Goal: Task Accomplishment & Management: Manage account settings

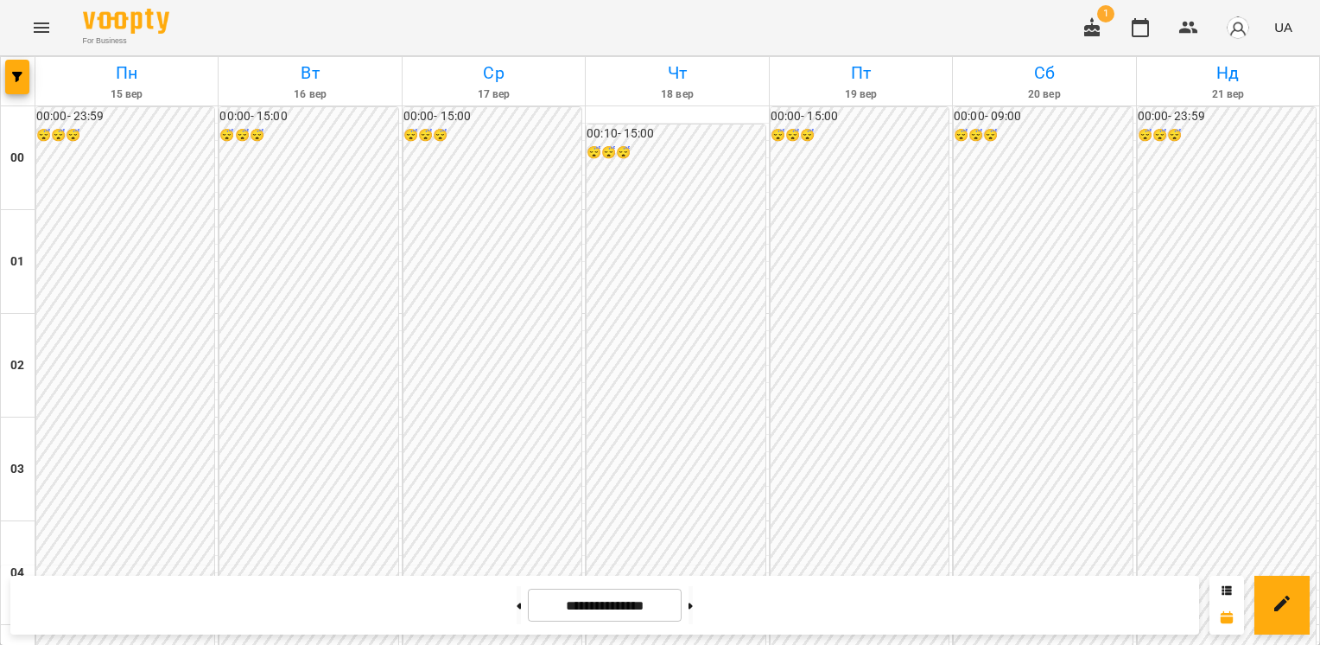
scroll to position [1728, 0]
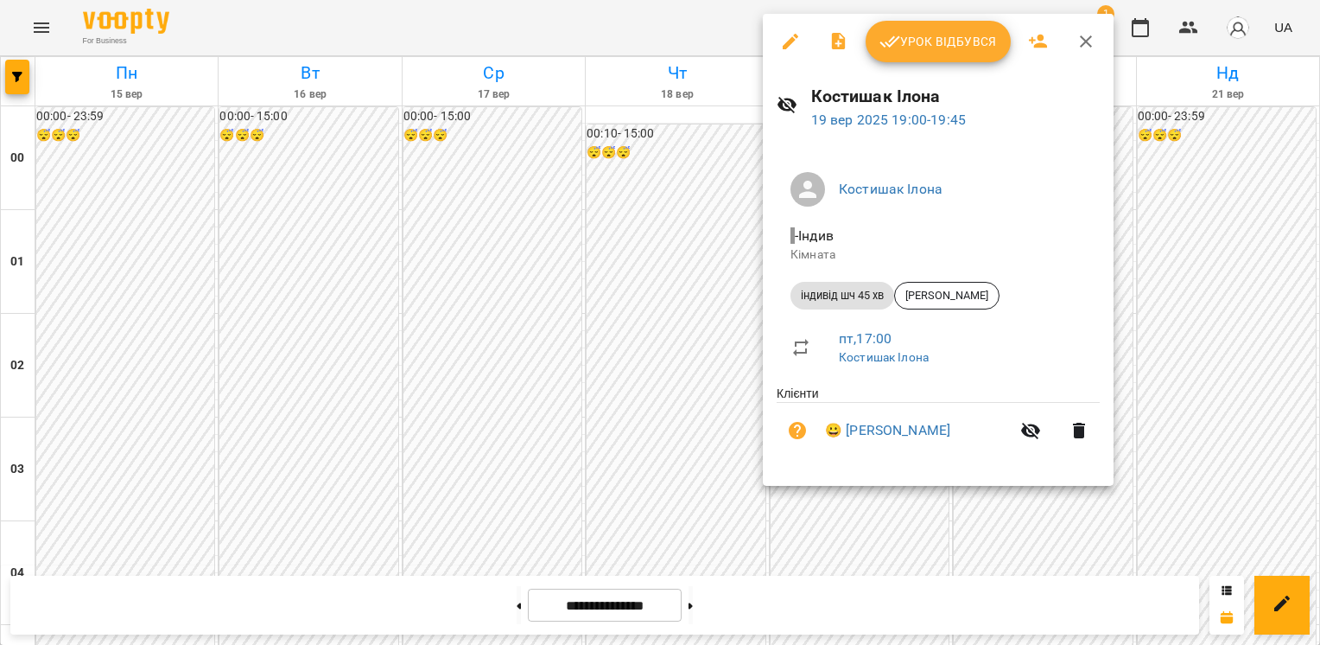
click at [953, 45] on span "Урок відбувся" at bounding box center [939, 41] width 118 height 21
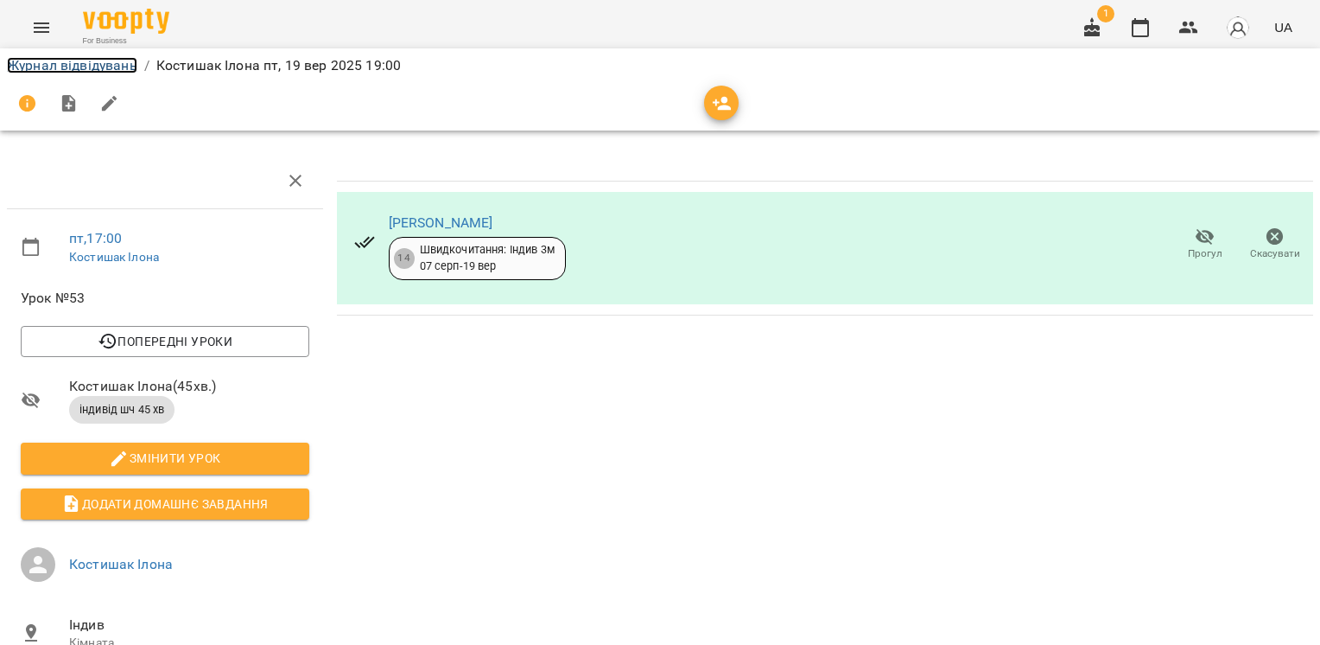
click at [99, 64] on link "Журнал відвідувань" at bounding box center [72, 65] width 130 height 16
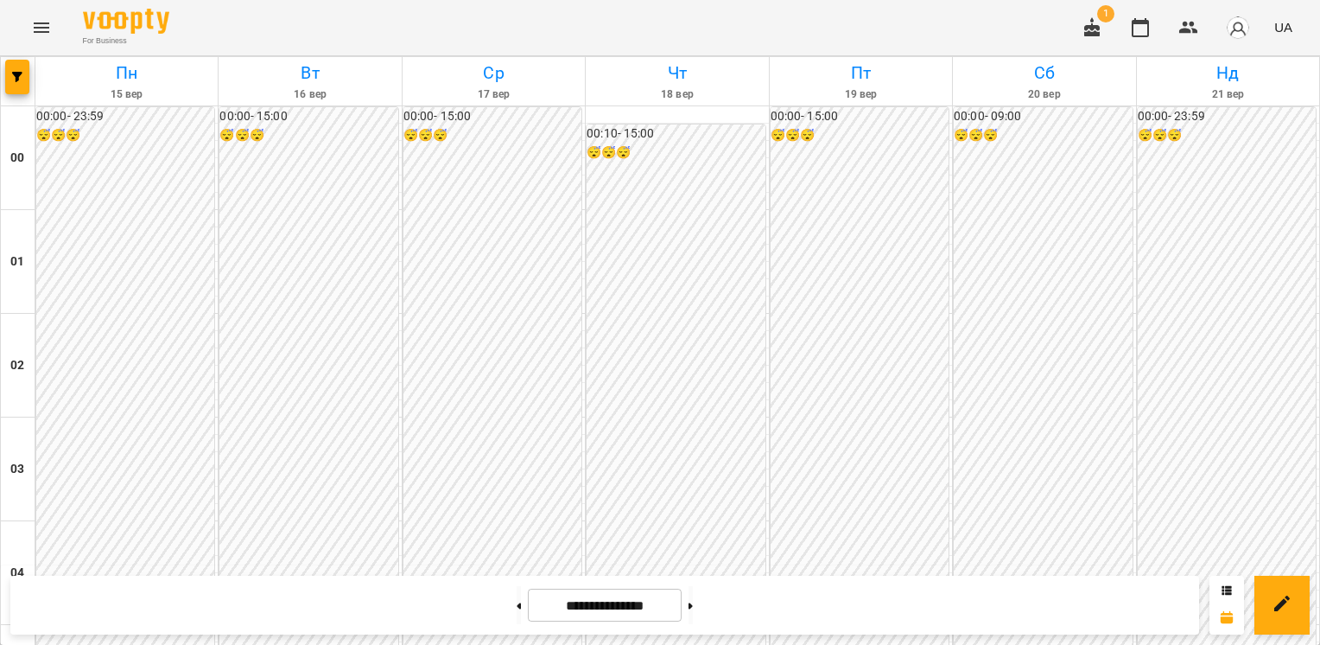
scroll to position [875, 0]
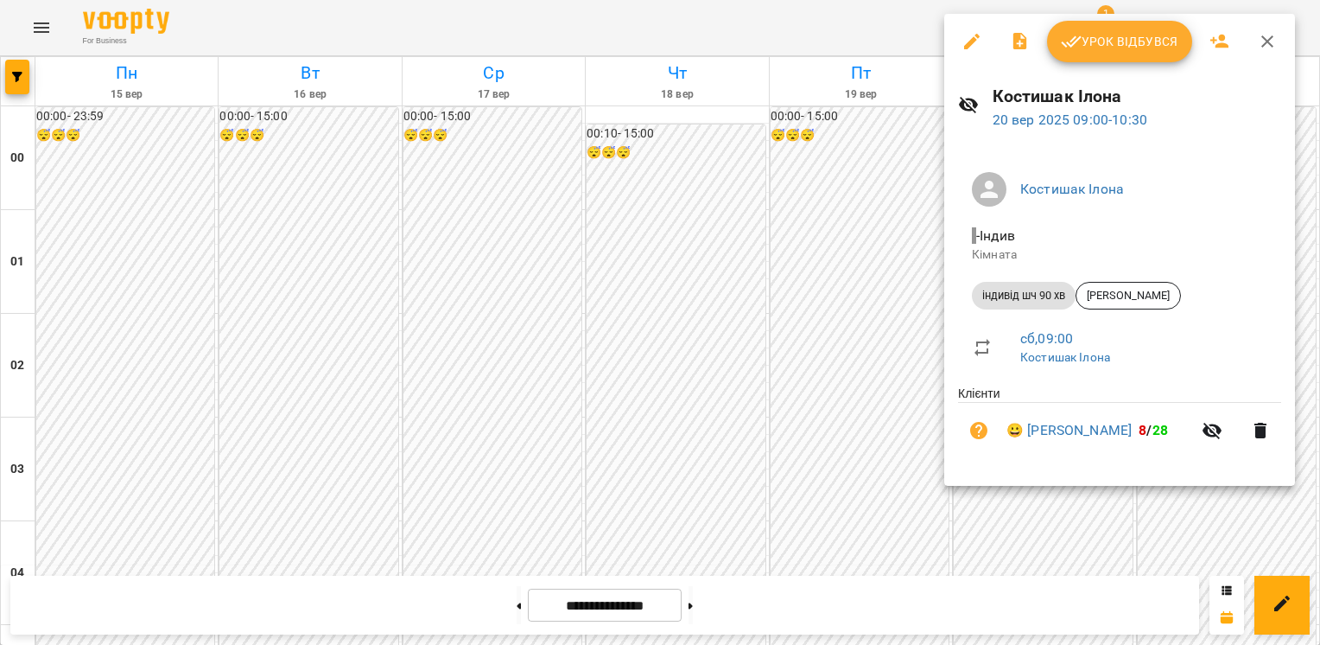
click at [767, 313] on div at bounding box center [660, 322] width 1320 height 645
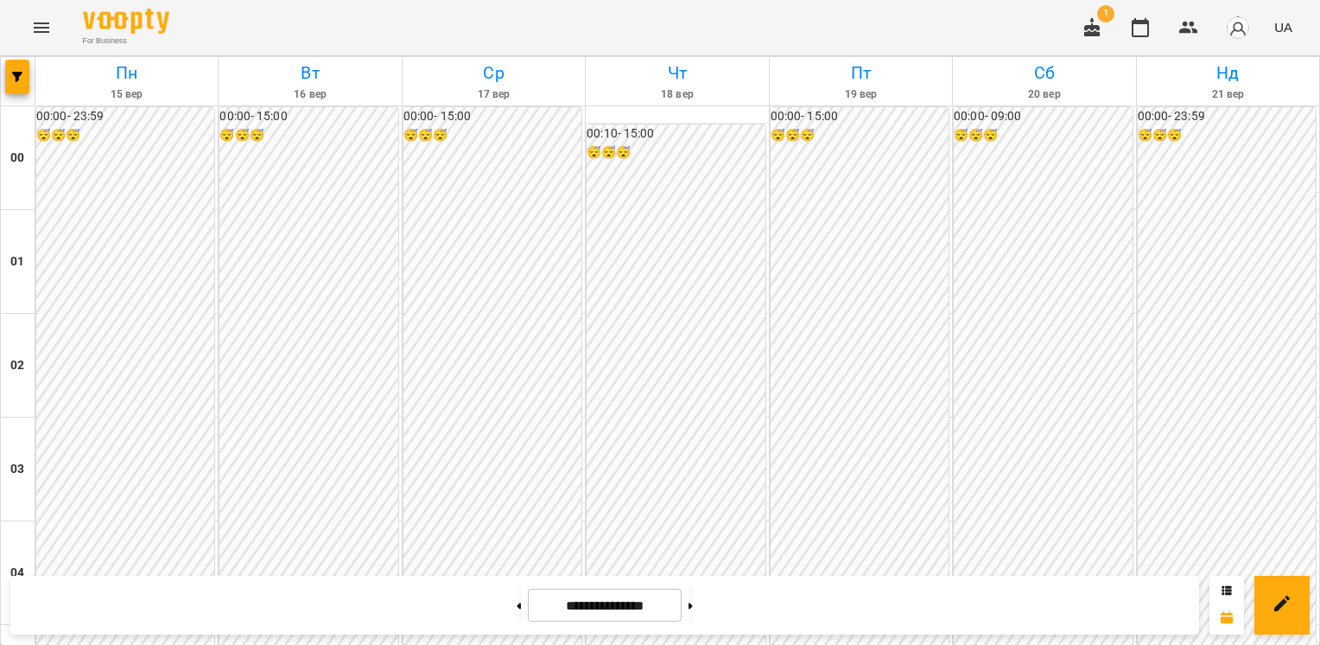
scroll to position [1411, 0]
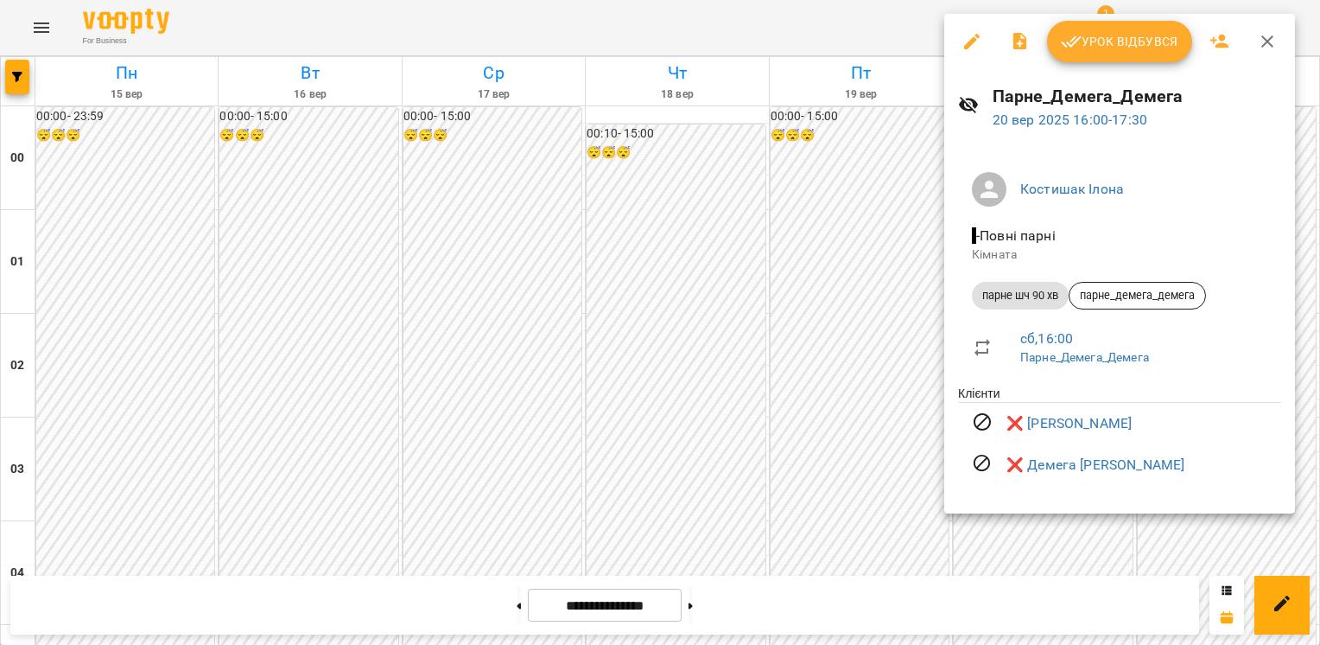
click at [1165, 516] on div at bounding box center [660, 322] width 1320 height 645
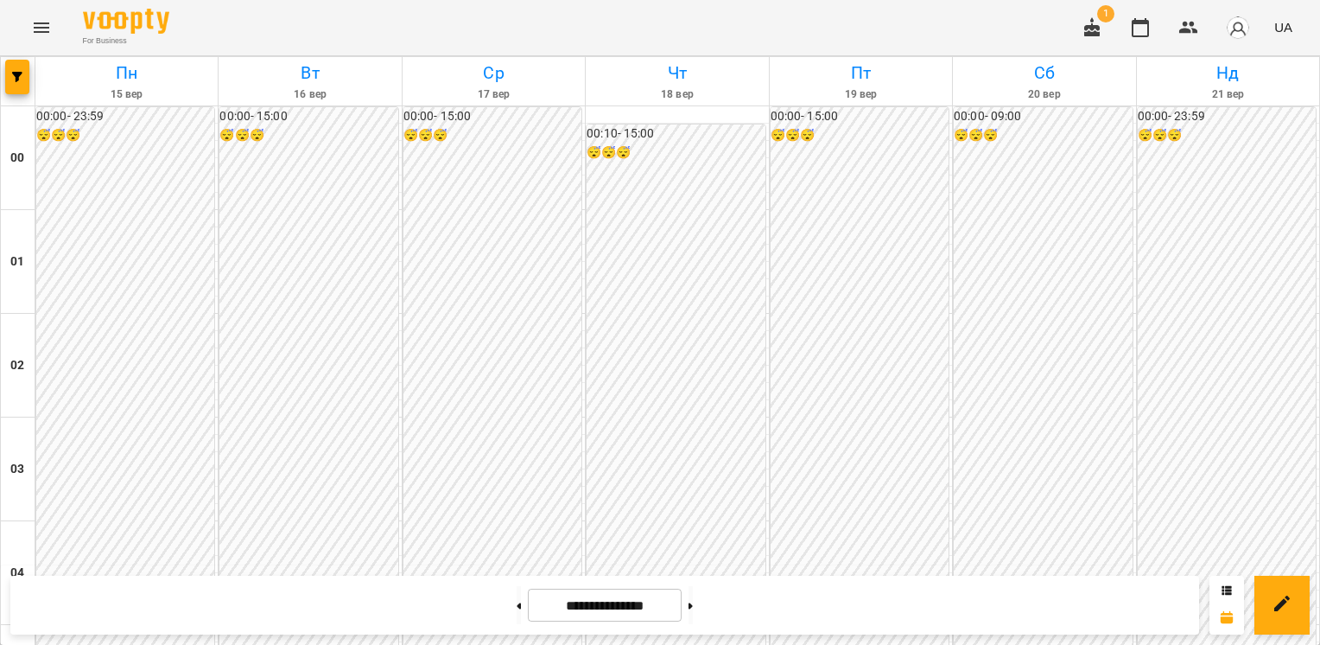
scroll to position [1803, 0]
